Goal: Check status

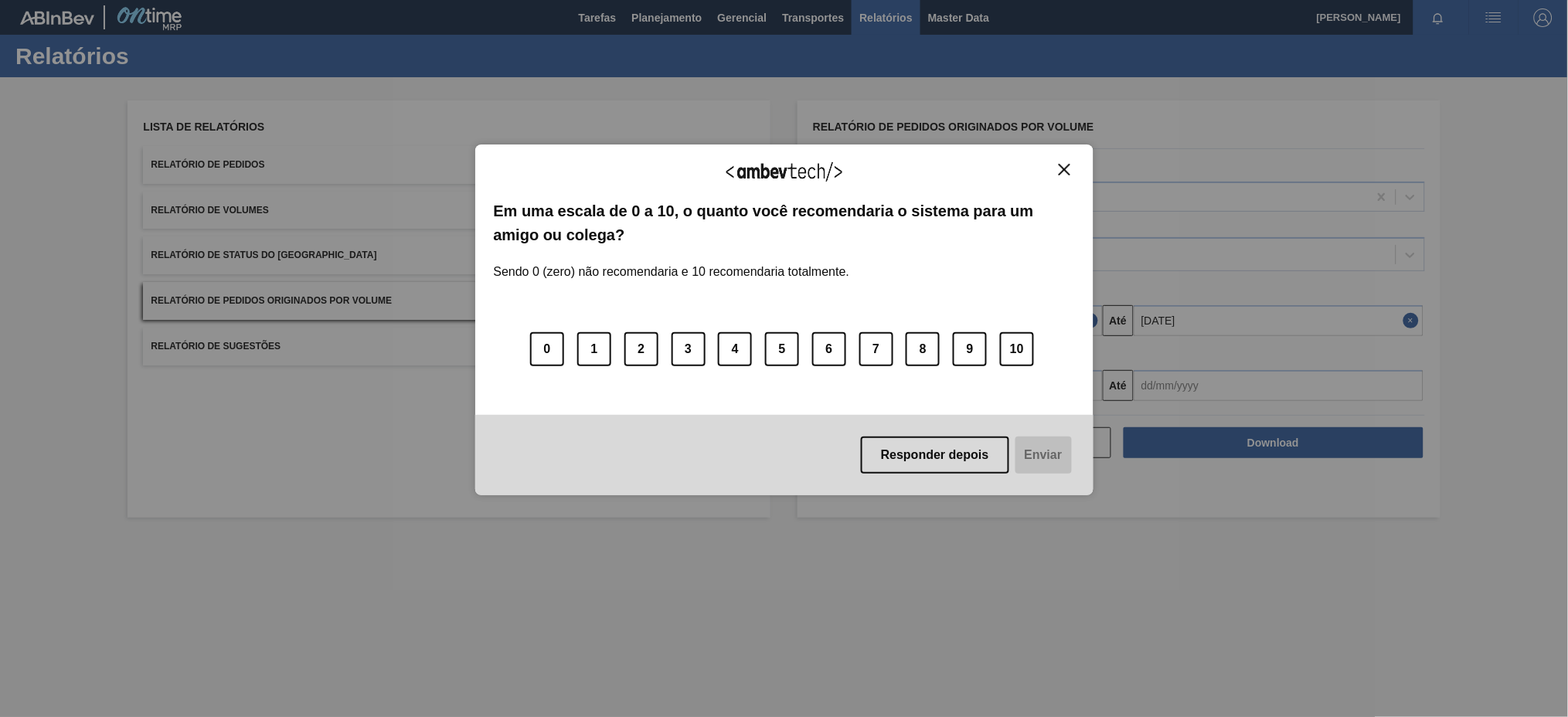
click at [1060, 169] on img "Close" at bounding box center [1064, 170] width 11 height 11
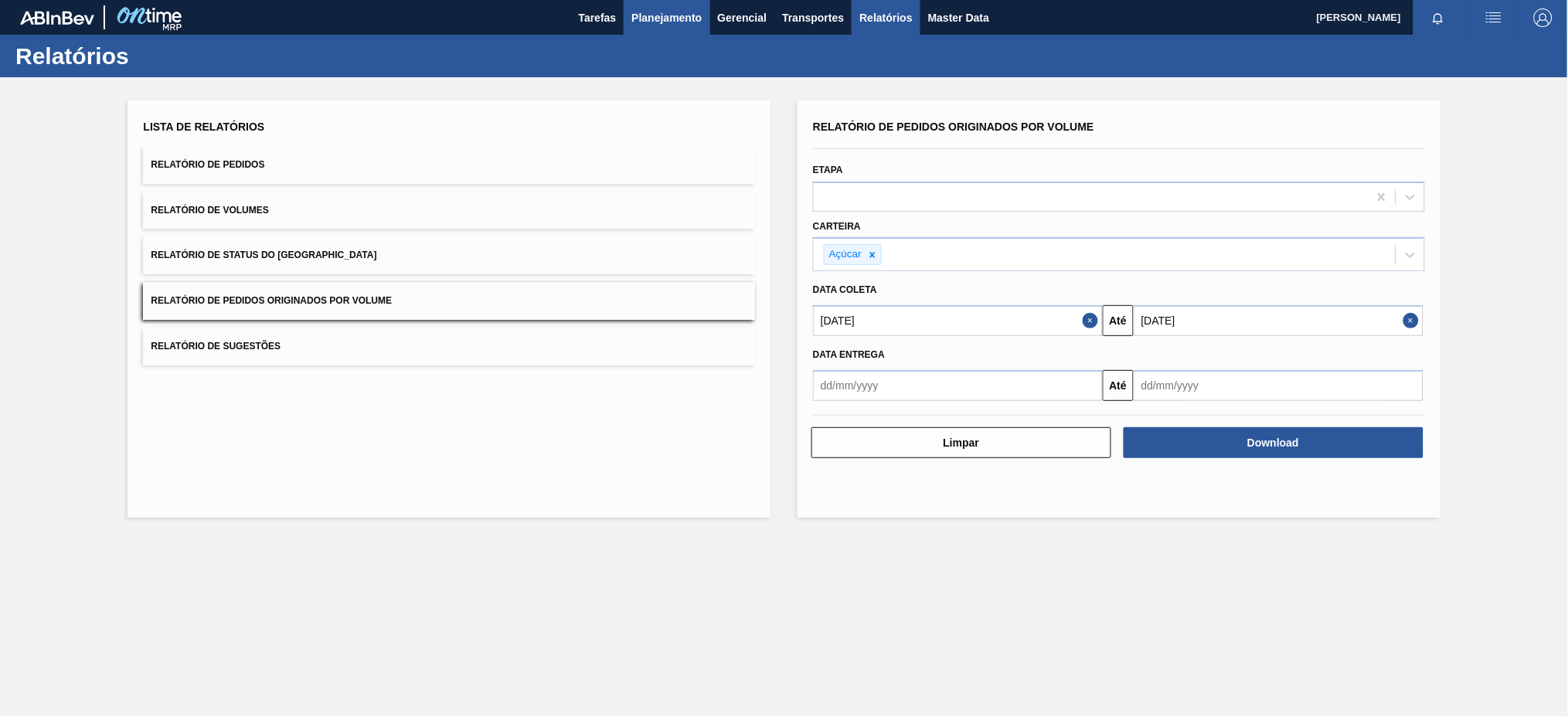
click at [695, 11] on span "Planejamento" at bounding box center [666, 18] width 70 height 19
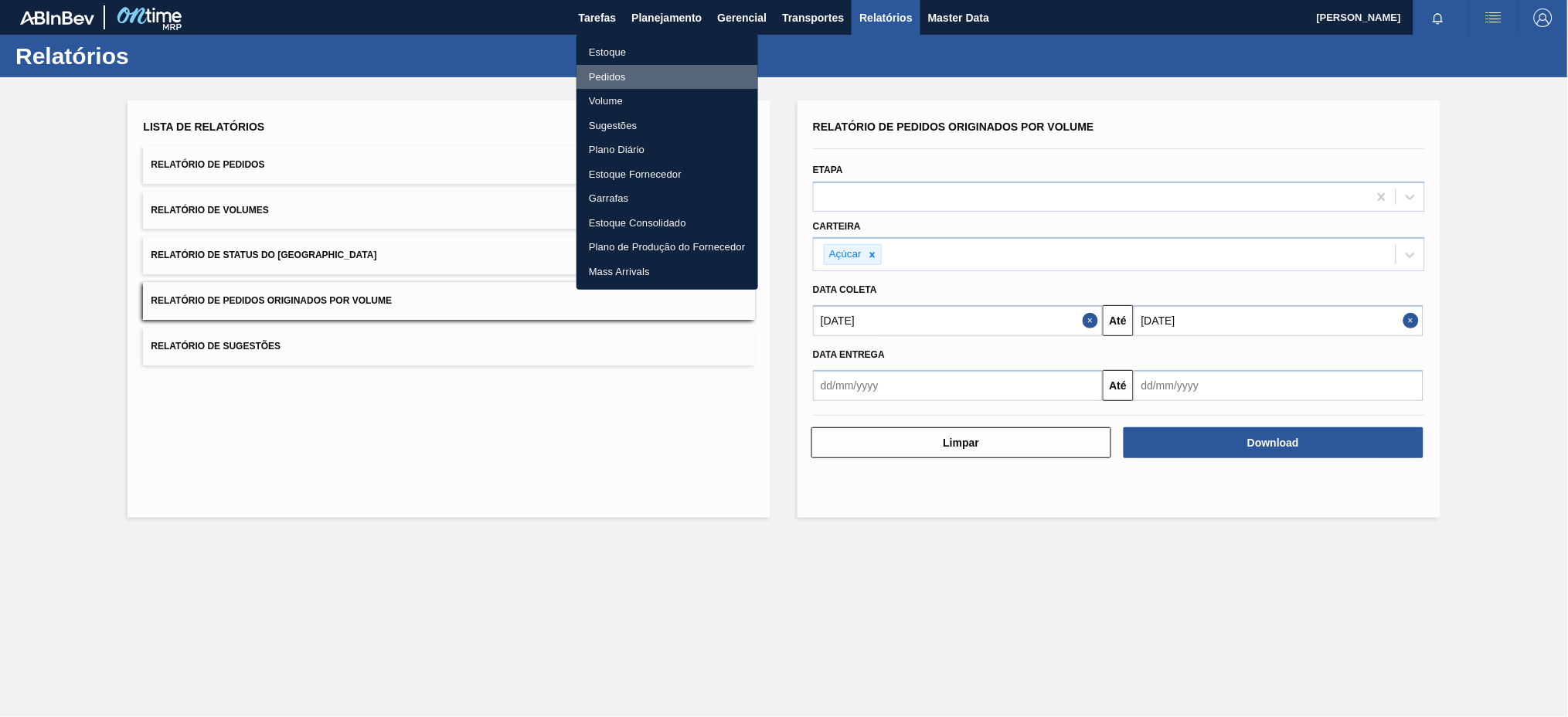
click at [599, 75] on li "Pedidos" at bounding box center [668, 77] width 182 height 24
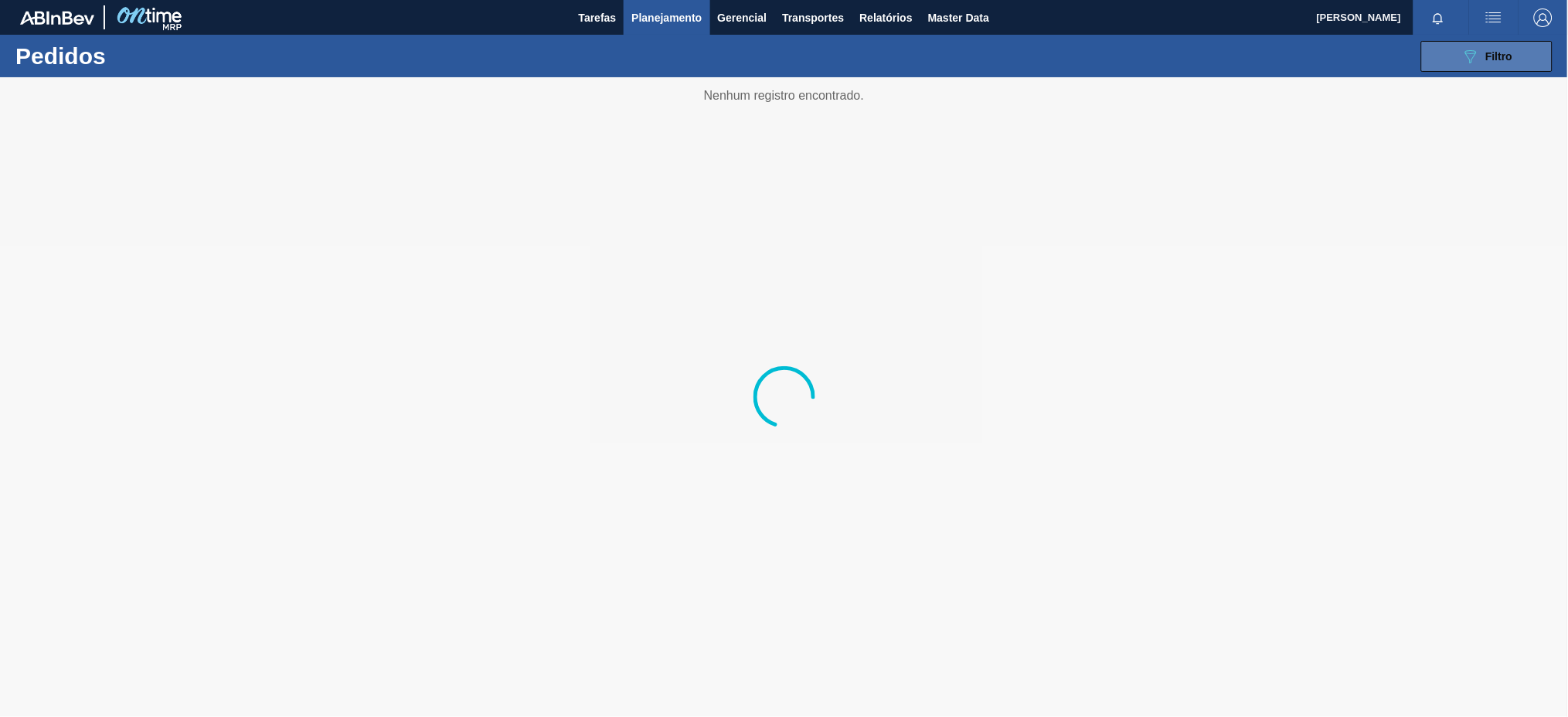
click at [1475, 60] on icon "089F7B8B-B2A5-4AFE-B5C0-19BA573D28AC" at bounding box center [1470, 56] width 19 height 19
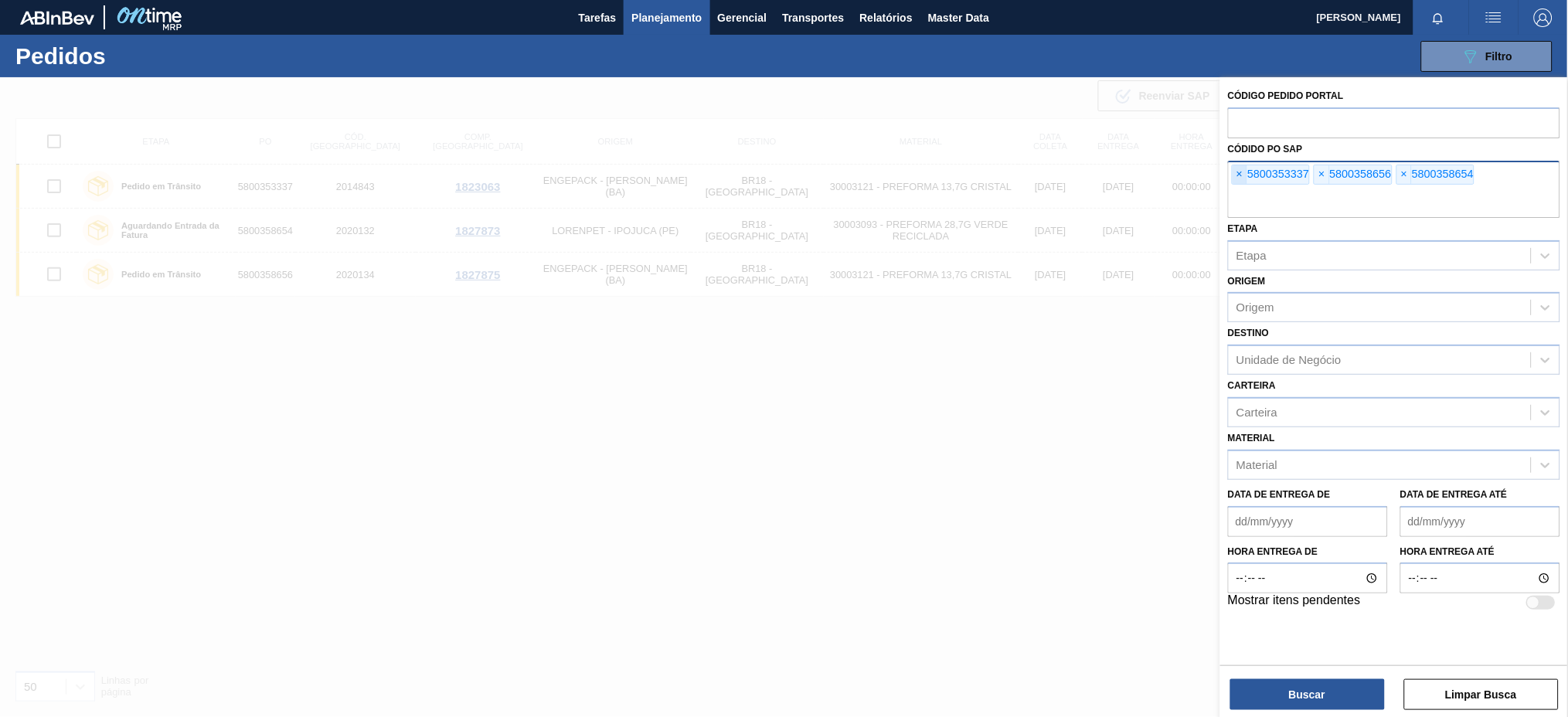
click at [1241, 173] on span "×" at bounding box center [1240, 174] width 15 height 19
click at [1241, 188] on input "text" at bounding box center [1394, 202] width 332 height 29
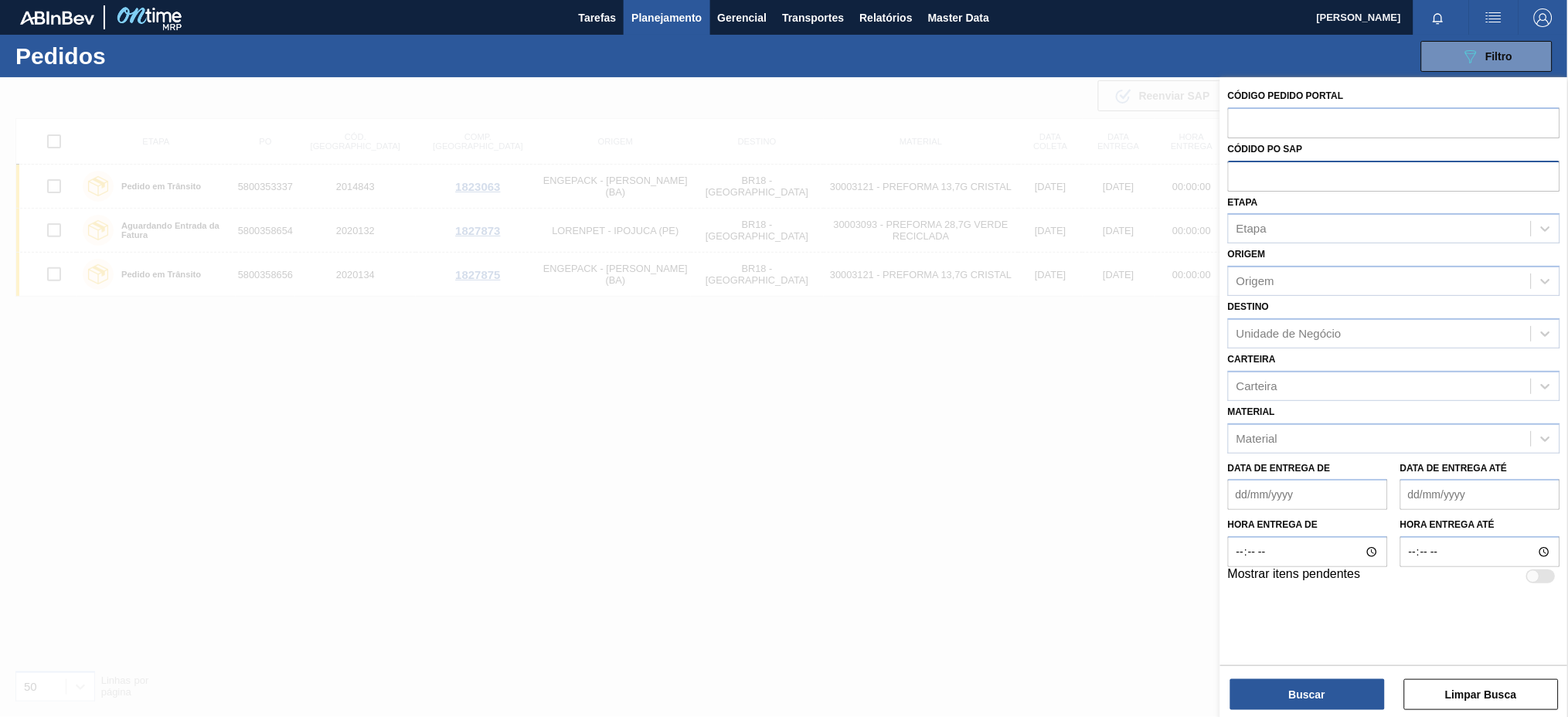
click at [1241, 173] on input "text" at bounding box center [1394, 174] width 332 height 29
paste input "5800355531"
type input "5800355531"
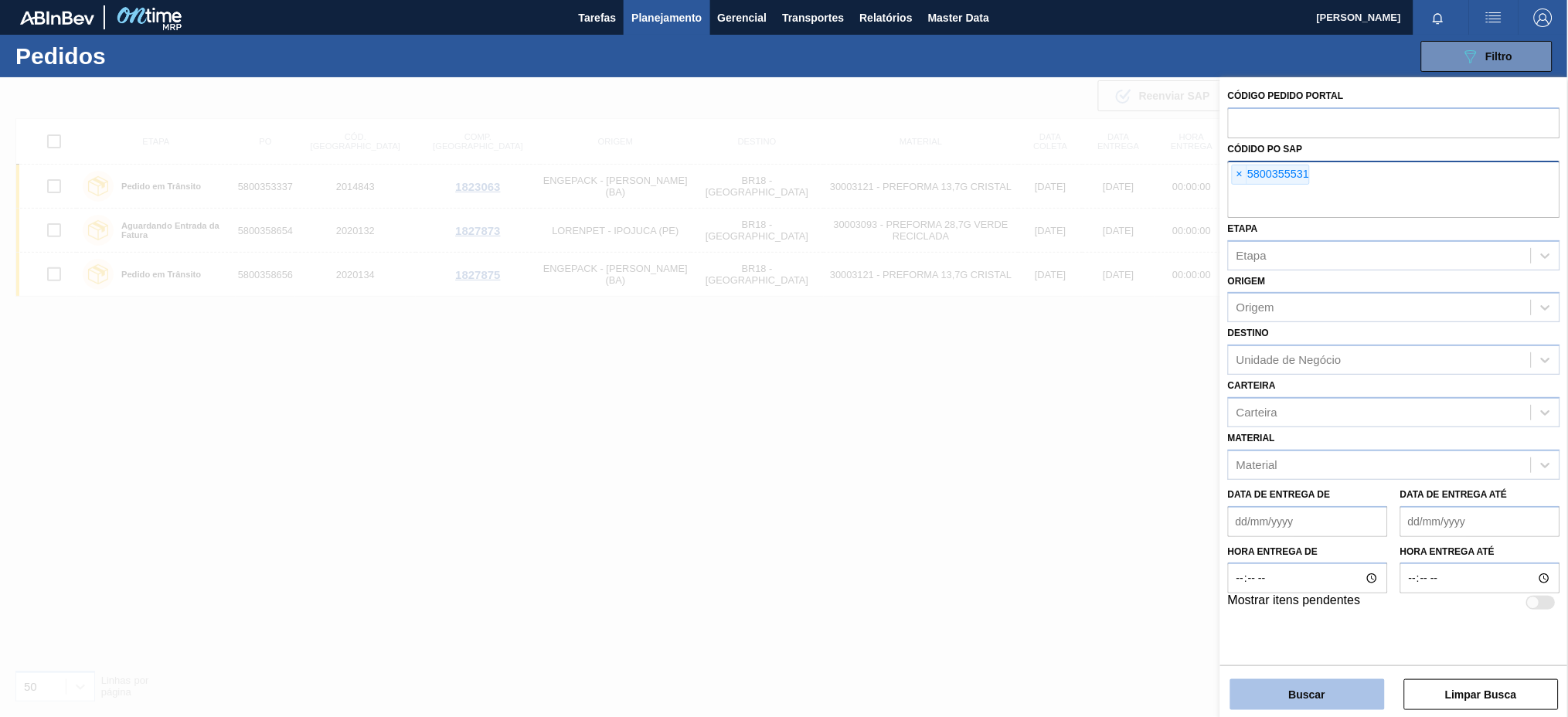
click at [1341, 689] on button "Buscar" at bounding box center [1307, 694] width 155 height 31
